Goal: Task Accomplishment & Management: Use online tool/utility

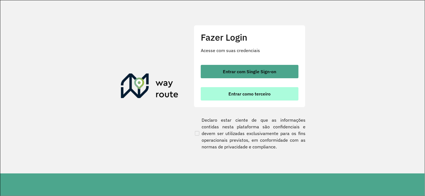
click at [222, 94] on button "Entrar como terceiro" at bounding box center [250, 93] width 98 height 13
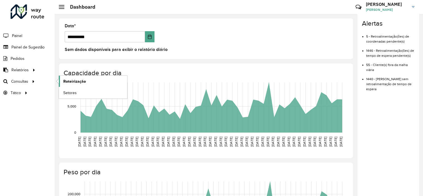
click at [70, 82] on span "Roteirização" at bounding box center [74, 82] width 23 height 6
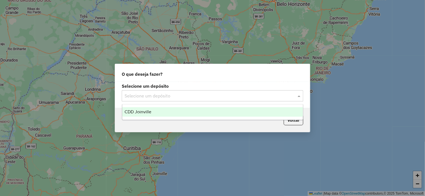
click at [157, 99] on input "text" at bounding box center [206, 96] width 165 height 7
click at [150, 110] on span "CDD Joinville" at bounding box center [137, 112] width 27 height 5
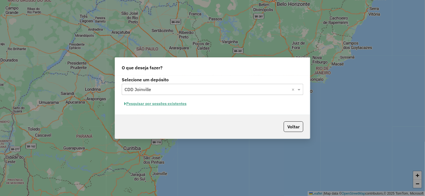
click at [182, 103] on button "Pesquisar por sessões existentes" at bounding box center [155, 104] width 67 height 9
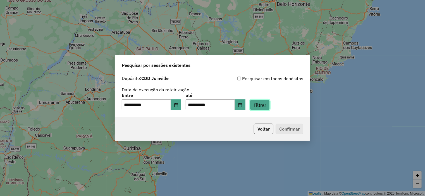
click at [268, 108] on button "Filtrar" at bounding box center [260, 105] width 20 height 11
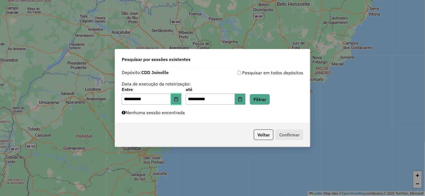
click at [181, 99] on button "Choose Date" at bounding box center [176, 99] width 11 height 11
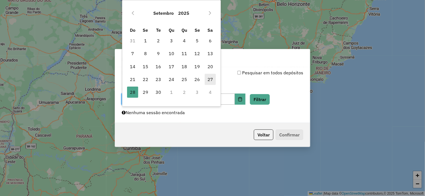
click at [211, 79] on span "27" at bounding box center [209, 79] width 11 height 11
type input "**********"
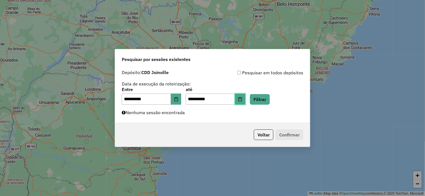
click at [245, 101] on button "Choose Date" at bounding box center [240, 99] width 11 height 11
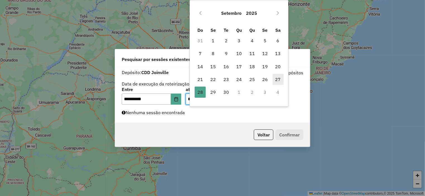
click at [279, 80] on span "27" at bounding box center [277, 79] width 11 height 11
type input "**********"
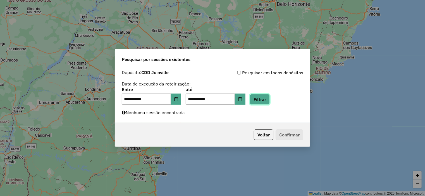
click at [267, 101] on button "Filtrar" at bounding box center [260, 99] width 20 height 11
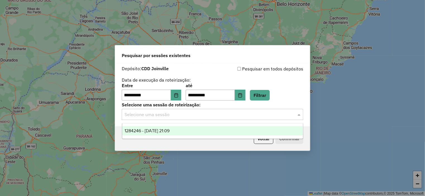
click at [166, 114] on input "text" at bounding box center [206, 115] width 165 height 7
click at [155, 130] on span "1284246 - 27/09/2025 21:09" at bounding box center [146, 131] width 45 height 5
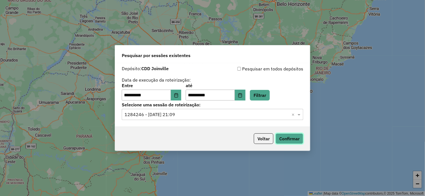
click at [290, 140] on button "Confirmar" at bounding box center [289, 139] width 28 height 11
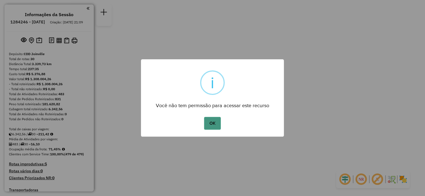
click at [212, 124] on button "OK" at bounding box center [212, 123] width 16 height 13
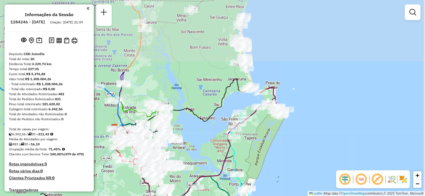
drag, startPoint x: 303, startPoint y: 49, endPoint x: 267, endPoint y: 141, distance: 98.7
click at [267, 141] on div "Janela de atendimento Grade de atendimento Capacidade Transportadoras Veículos …" at bounding box center [212, 98] width 425 height 196
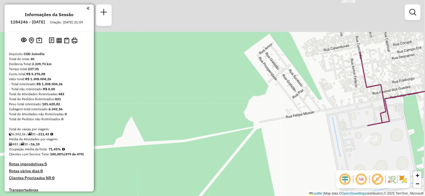
drag, startPoint x: 249, startPoint y: 57, endPoint x: 238, endPoint y: 145, distance: 88.3
click at [238, 145] on div "Janela de atendimento Grade de atendimento Capacidade Transportadoras Veículos …" at bounding box center [212, 98] width 425 height 196
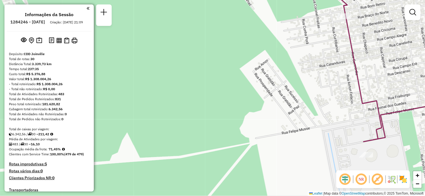
click at [307, 64] on div "Janela de atendimento Grade de atendimento Capacidade Transportadoras Veículos …" at bounding box center [212, 98] width 425 height 196
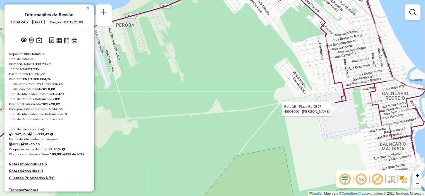
select select "**********"
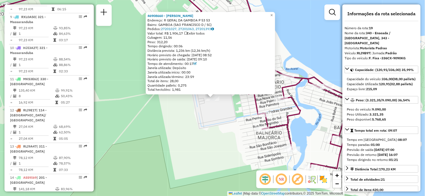
scroll to position [850, 0]
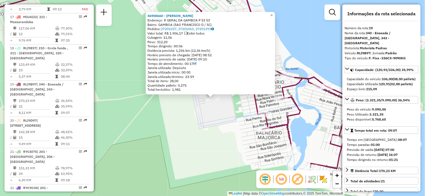
click at [350, 101] on div "Peso: (3.321,35/9.090,00) 36,54%" at bounding box center [381, 100] width 74 height 8
